Goal: Complete application form

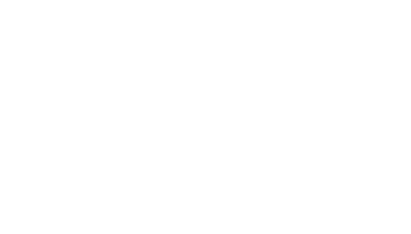
click at [308, 63] on div at bounding box center [205, 117] width 411 height 234
click at [218, 32] on div at bounding box center [205, 117] width 411 height 234
